Goal: Information Seeking & Learning: Check status

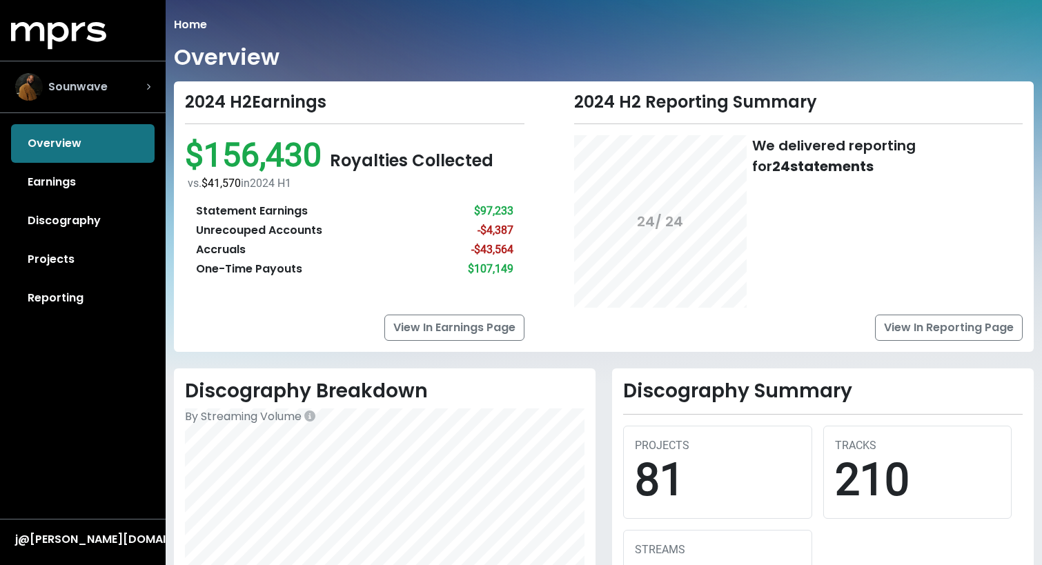
click at [101, 93] on span "Sounwave" at bounding box center [77, 87] width 59 height 17
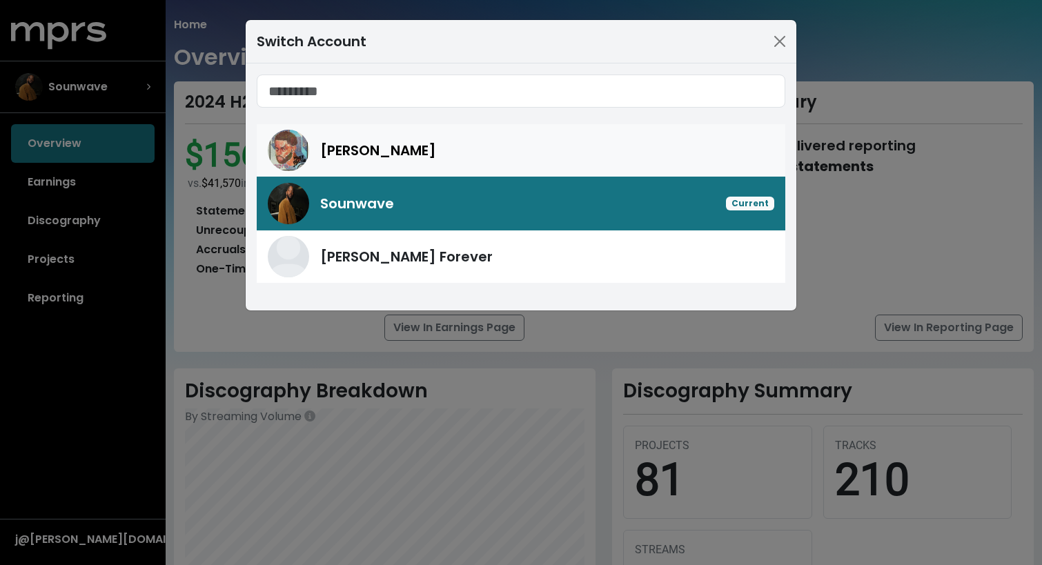
click at [365, 146] on span "[PERSON_NAME]" at bounding box center [378, 150] width 116 height 19
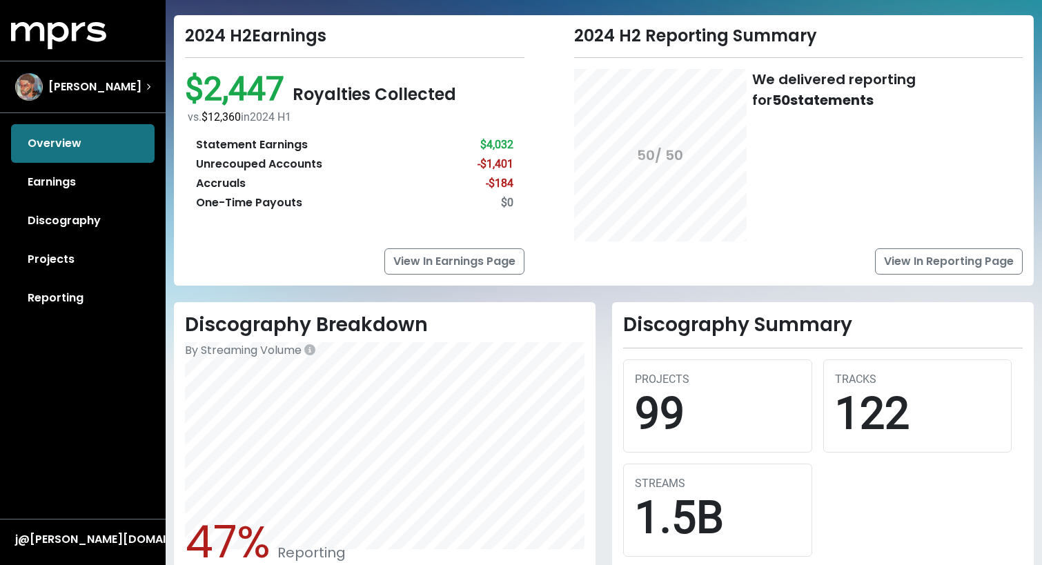
scroll to position [77, 0]
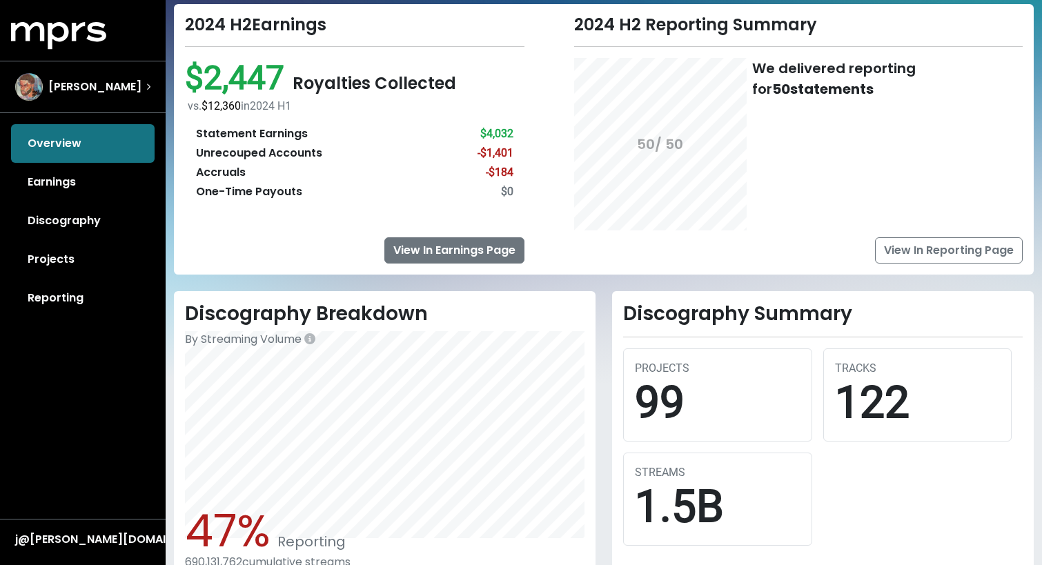
click at [445, 246] on link "View In Earnings Page" at bounding box center [454, 250] width 140 height 26
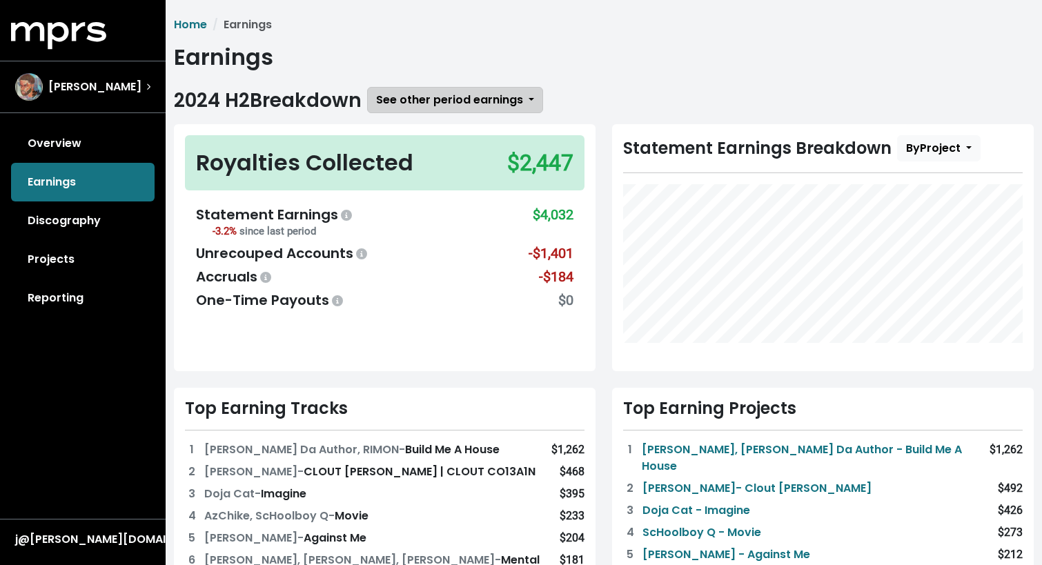
click at [430, 99] on span "See other period earnings" at bounding box center [449, 100] width 147 height 16
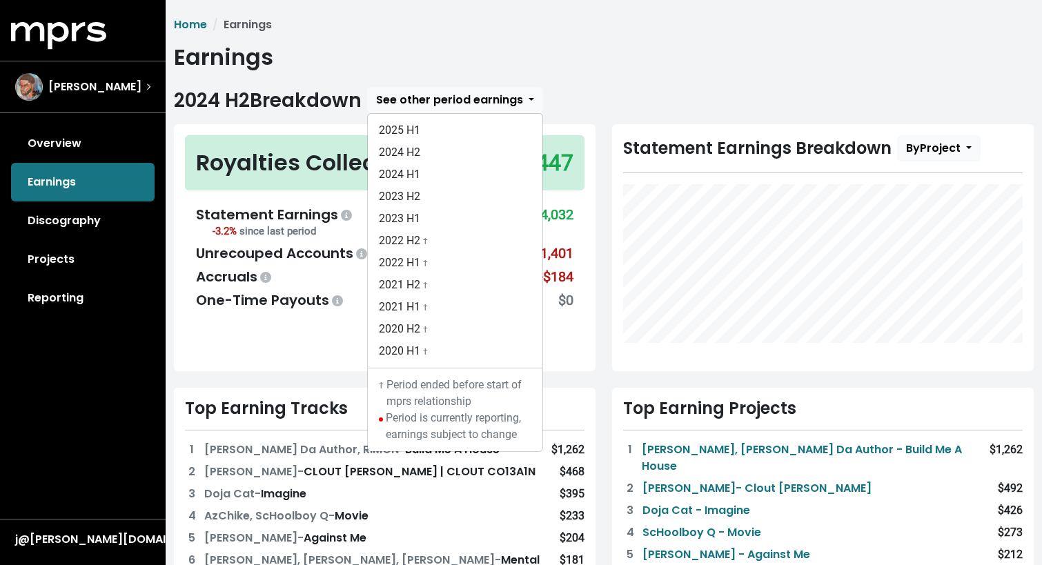
click at [606, 57] on h1 "Earnings" at bounding box center [603, 57] width 859 height 26
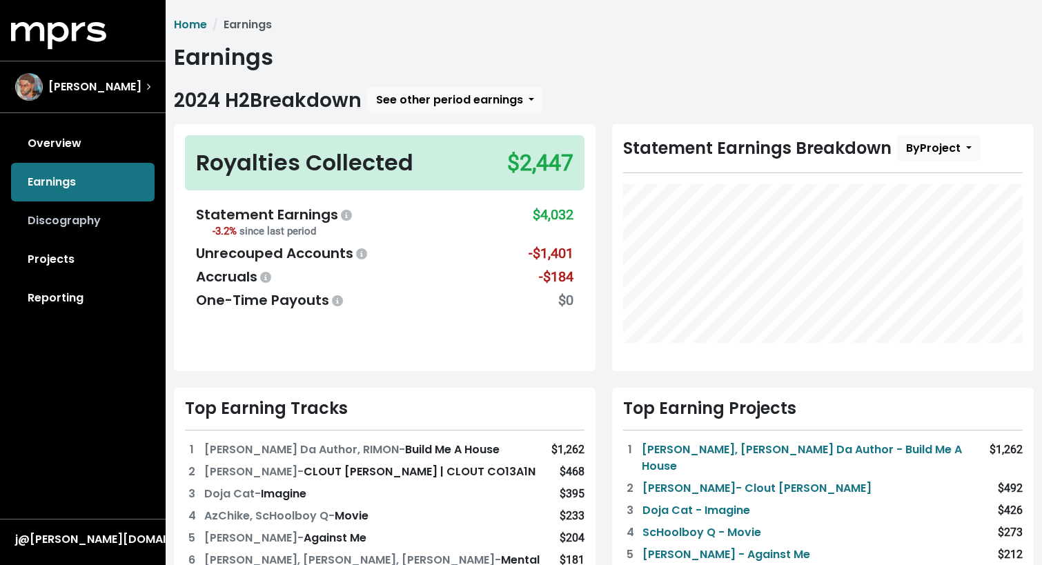
click at [82, 221] on link "Discography" at bounding box center [82, 220] width 143 height 39
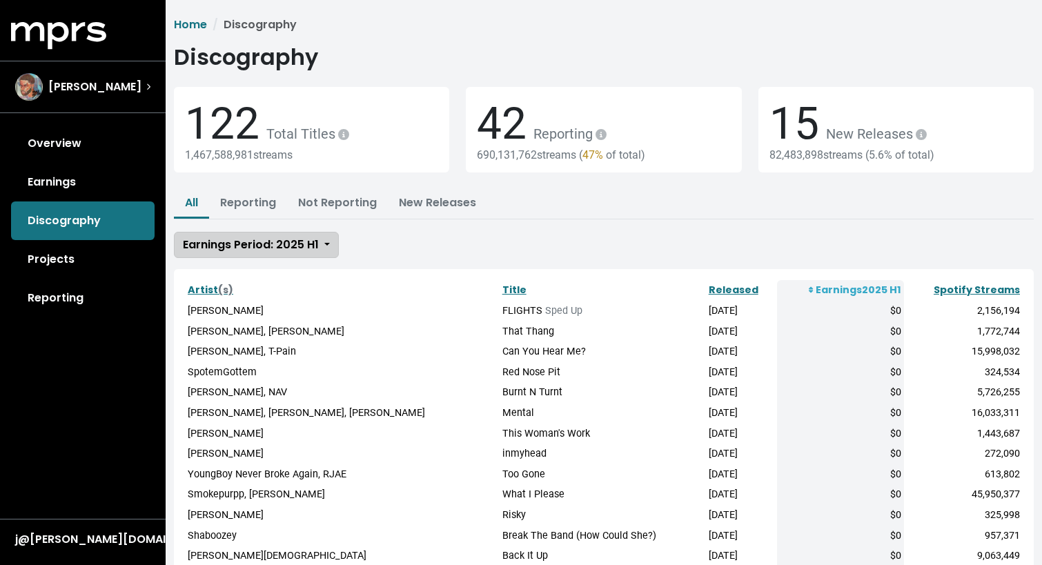
click at [295, 250] on span "Earnings Period: 2025 H1" at bounding box center [251, 245] width 136 height 16
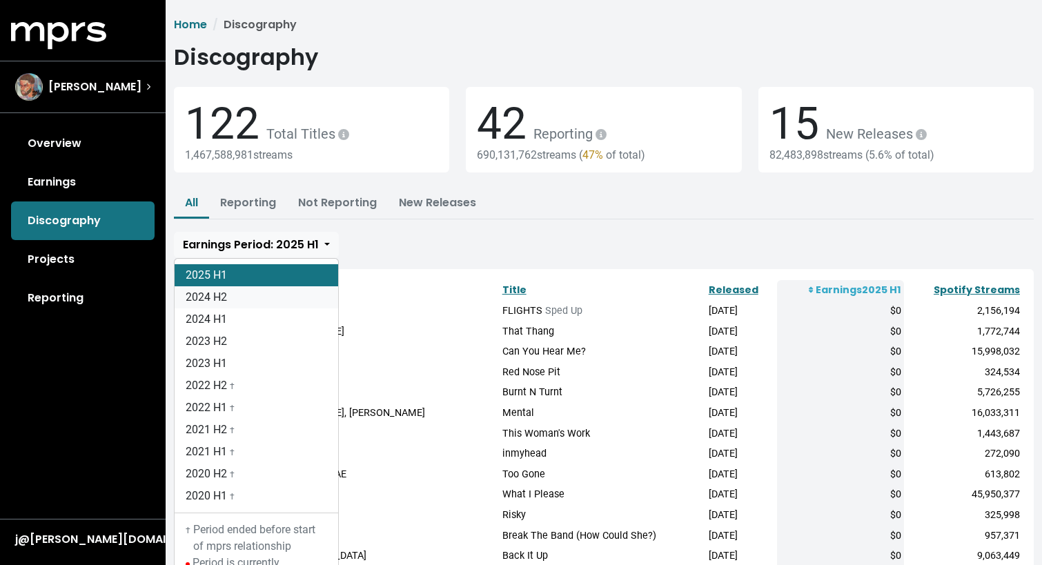
click at [296, 297] on link "2024 H2" at bounding box center [256, 297] width 163 height 22
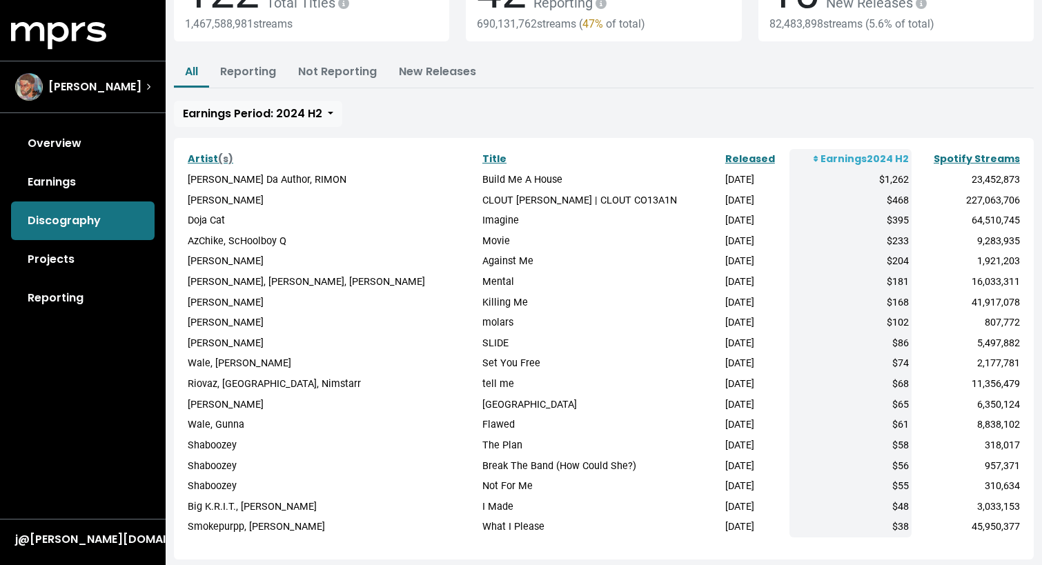
scroll to position [141, 0]
